Goal: Task Accomplishment & Management: Manage account settings

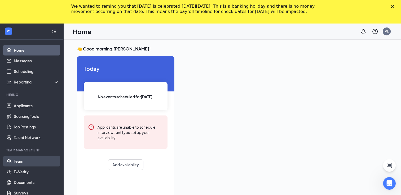
click at [21, 162] on link "Team" at bounding box center [36, 161] width 45 height 11
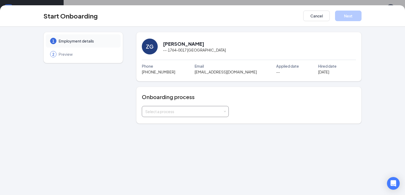
click at [225, 113] on span at bounding box center [224, 112] width 2 height 2
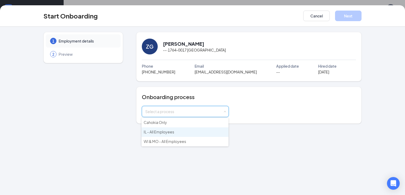
click at [213, 134] on li "IL - All Employees" at bounding box center [184, 133] width 87 height 10
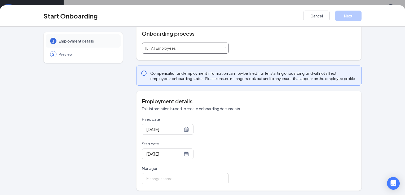
scroll to position [69, 0]
click at [191, 179] on input "Manager" at bounding box center [185, 177] width 87 height 11
click at [190, 178] on input "Manager" at bounding box center [185, 177] width 87 height 11
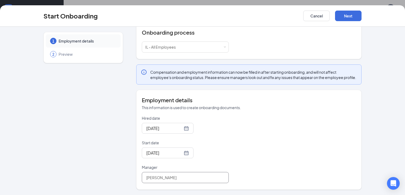
type input "[PERSON_NAME]"
click at [284, 171] on div "Hired date Aug 19, 2025 Start date Aug 19, 2025 Manager Elizabeth Juarez" at bounding box center [249, 150] width 214 height 68
click at [352, 15] on button "Next" at bounding box center [348, 16] width 26 height 11
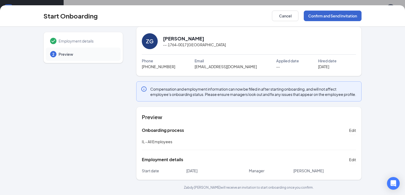
scroll to position [10, 0]
click at [327, 15] on button "Confirm and Send Invitation" at bounding box center [332, 16] width 58 height 11
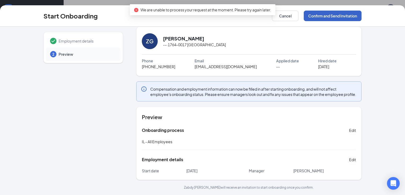
click at [330, 20] on button "Confirm and Send Invitation" at bounding box center [332, 16] width 58 height 11
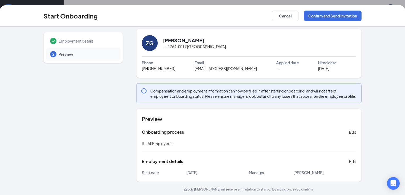
scroll to position [0, 0]
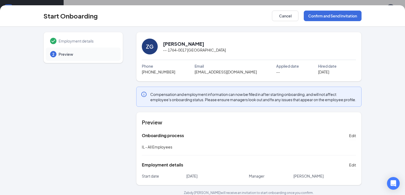
click at [276, 66] on span "Applied date" at bounding box center [287, 66] width 23 height 6
click at [333, 15] on button "Confirm and Send Invitation" at bounding box center [332, 16] width 58 height 11
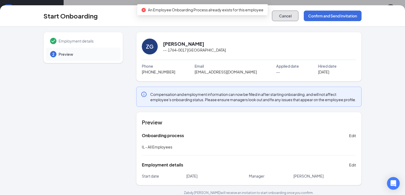
click at [280, 16] on button "Cancel" at bounding box center [285, 16] width 26 height 11
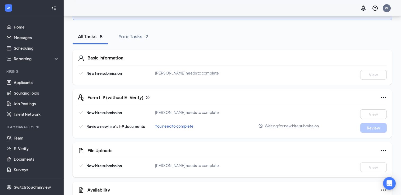
scroll to position [106, 0]
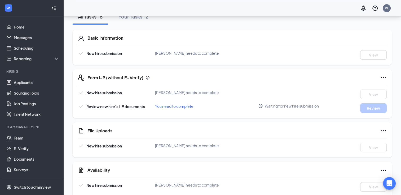
click at [247, 112] on div "Review new hire’s I-9 documents You need to complete Waiting for new hire submi…" at bounding box center [232, 109] width 308 height 10
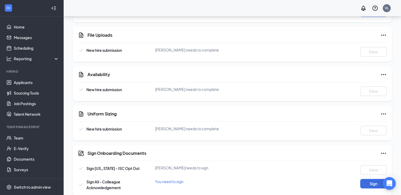
scroll to position [208, 0]
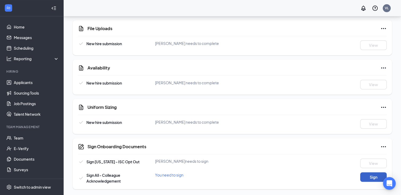
click at [367, 175] on button "Sign" at bounding box center [373, 178] width 26 height 10
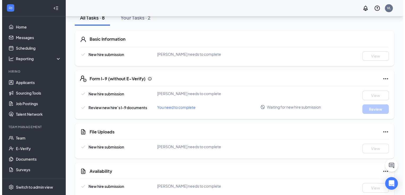
scroll to position [102, 0]
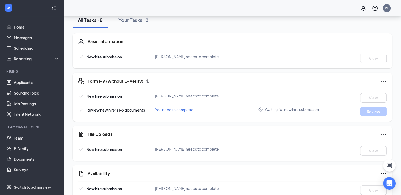
click at [274, 109] on span "Waiting for new hire submission" at bounding box center [291, 109] width 54 height 5
click at [184, 112] on span "You need to complete" at bounding box center [174, 109] width 38 height 5
click at [386, 78] on div "Form I-9 (without E-Verify) New hire submission Zabdy Gracia-Ruiz needs to comp…" at bounding box center [232, 97] width 319 height 49
click at [382, 81] on icon "Ellipses" at bounding box center [383, 81] width 6 height 6
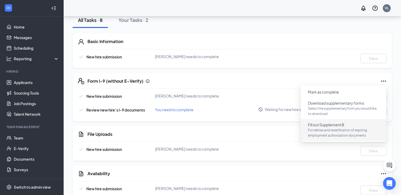
click at [326, 134] on span "For rehires and reverification of expiring employment authorization documents" at bounding box center [343, 133] width 71 height 11
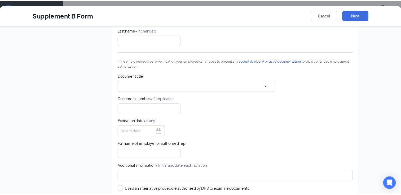
scroll to position [139, 0]
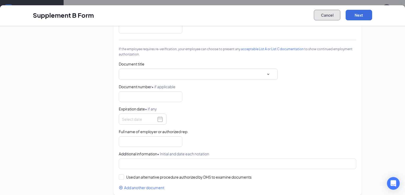
drag, startPoint x: 331, startPoint y: 15, endPoint x: 328, endPoint y: 22, distance: 7.3
click at [331, 16] on button "Cancel" at bounding box center [326, 15] width 26 height 11
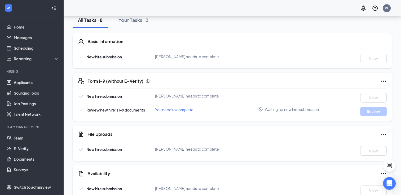
click at [381, 81] on icon "Ellipses" at bounding box center [383, 81] width 5 height 1
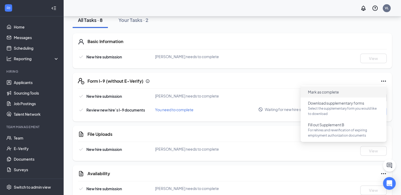
click at [339, 95] on button "Mark as complete" at bounding box center [322, 92] width 39 height 8
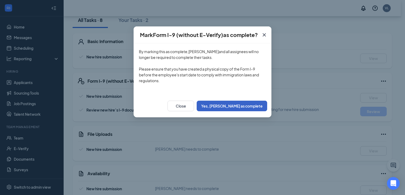
click at [232, 106] on button "Yes, [PERSON_NAME] as complete" at bounding box center [231, 106] width 70 height 11
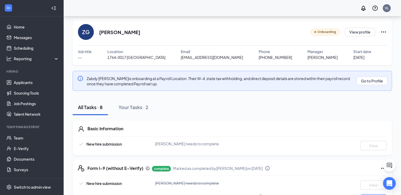
scroll to position [0, 0]
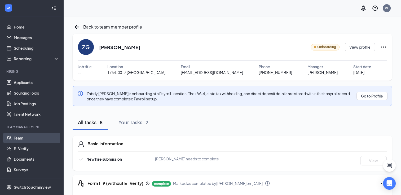
click at [21, 140] on link "Team" at bounding box center [36, 138] width 45 height 11
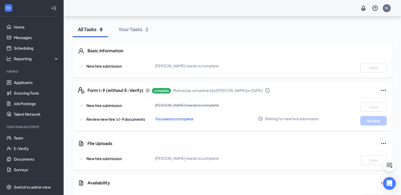
scroll to position [106, 0]
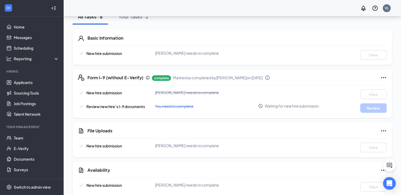
click at [383, 77] on icon "Ellipses" at bounding box center [383, 78] width 6 height 6
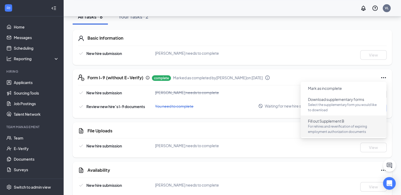
click at [358, 133] on span "For rehires and reverification of expiring employment authorization documents" at bounding box center [343, 129] width 71 height 11
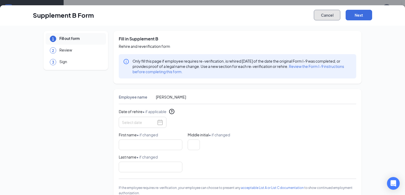
click at [330, 15] on button "Cancel" at bounding box center [326, 15] width 26 height 11
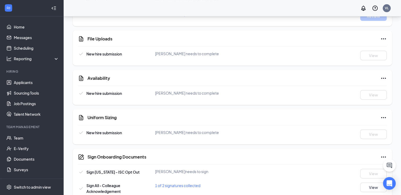
scroll to position [208, 0]
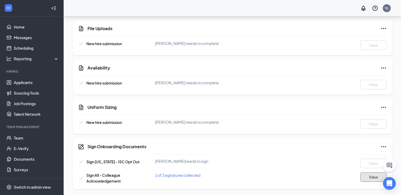
click at [375, 176] on button "View" at bounding box center [373, 178] width 26 height 10
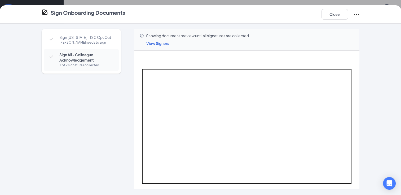
click at [162, 45] on span "View Signers" at bounding box center [157, 43] width 23 height 5
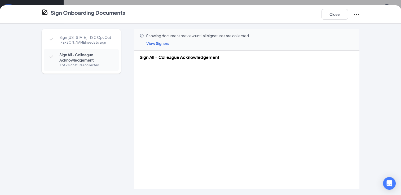
click at [113, 96] on div "Sign Illinois - ISC Opt Out Zabdy Gracia-Ruiz needs to sign Sign All - Colleagu…" at bounding box center [81, 98] width 79 height 138
click at [356, 13] on icon "Ellipses" at bounding box center [356, 14] width 6 height 6
click at [382, 61] on div "Sign Illinois - ISC Opt Out Zabdy Gracia-Ruiz needs to sign Sign All - Colleagu…" at bounding box center [200, 110] width 401 height 172
click at [160, 43] on span "View Signers" at bounding box center [157, 43] width 23 height 5
click at [182, 28] on span "Area Supervisor" at bounding box center [194, 27] width 59 height 5
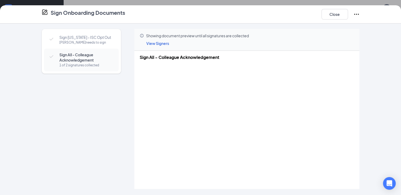
click at [364, 103] on div "Sign Illinois - ISC Opt Out Zabdy Gracia-Ruiz needs to sign Sign All - Colleagu…" at bounding box center [200, 98] width 339 height 138
click at [338, 18] on button "Close" at bounding box center [334, 14] width 26 height 11
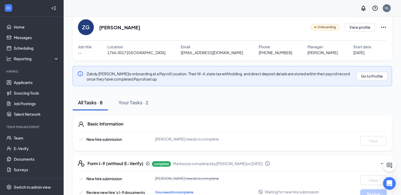
scroll to position [0, 0]
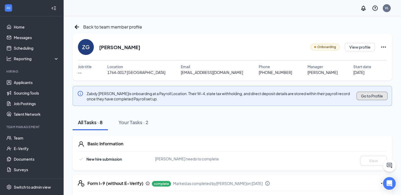
click at [372, 95] on button "Go to Profile" at bounding box center [371, 96] width 31 height 8
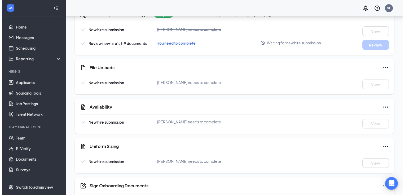
scroll to position [208, 0]
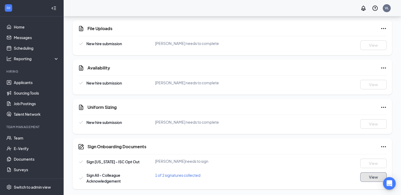
click at [373, 178] on button "View" at bounding box center [373, 178] width 26 height 10
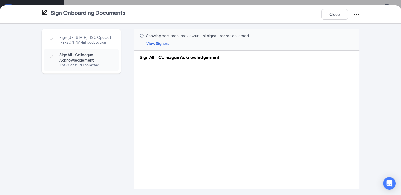
click at [358, 15] on icon "Ellipses" at bounding box center [356, 14] width 6 height 6
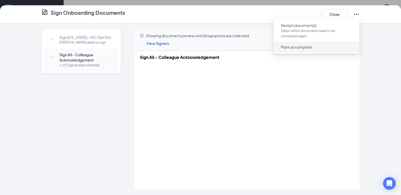
click at [319, 50] on span "Mark as complete" at bounding box center [315, 47] width 79 height 8
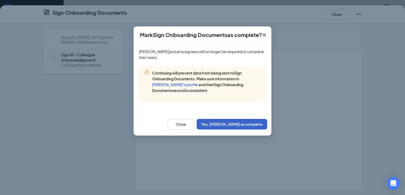
click at [237, 124] on button "Yes, [PERSON_NAME] as complete" at bounding box center [231, 124] width 70 height 11
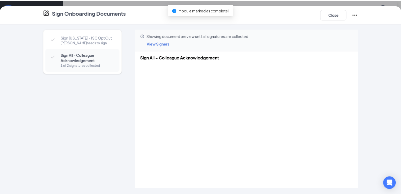
scroll to position [206, 0]
